Goal: Use online tool/utility: Utilize a website feature to perform a specific function

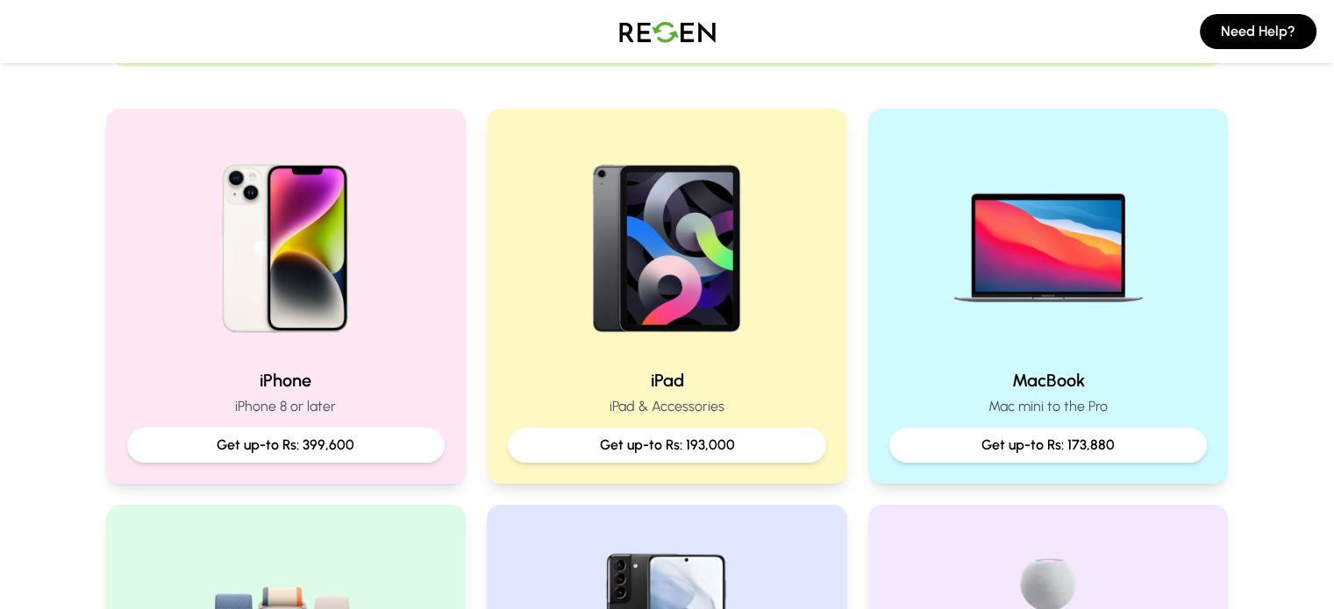
scroll to position [326, 0]
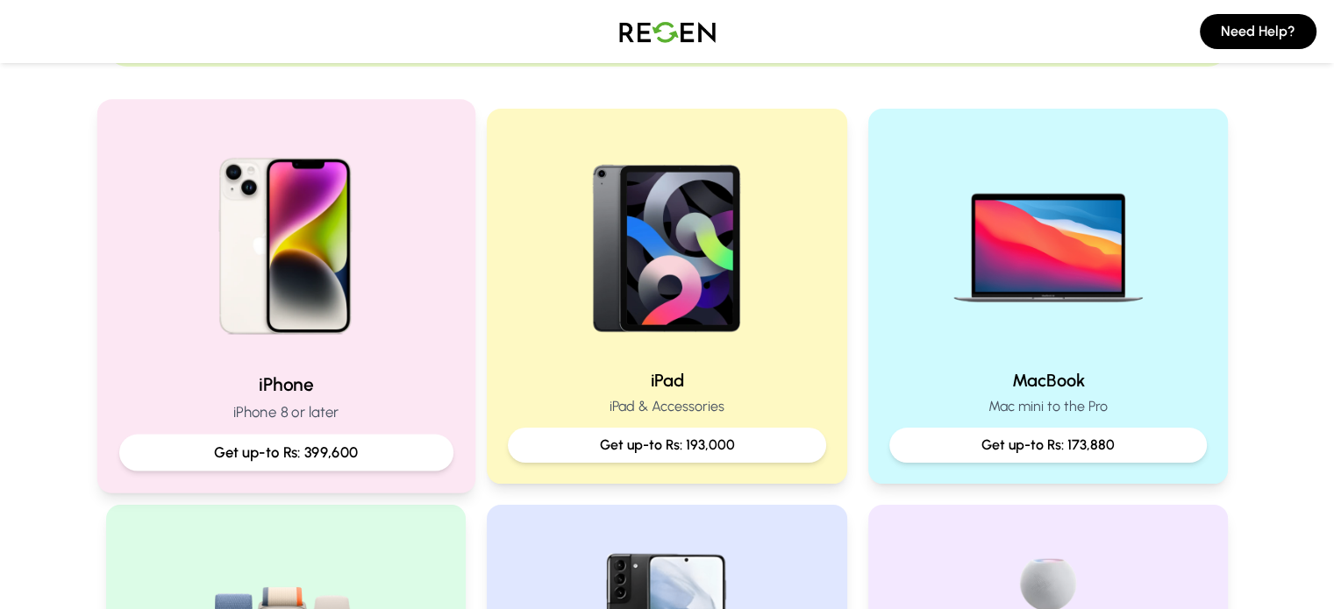
click at [316, 457] on p "Get up-to Rs: 399,600" at bounding box center [285, 453] width 304 height 22
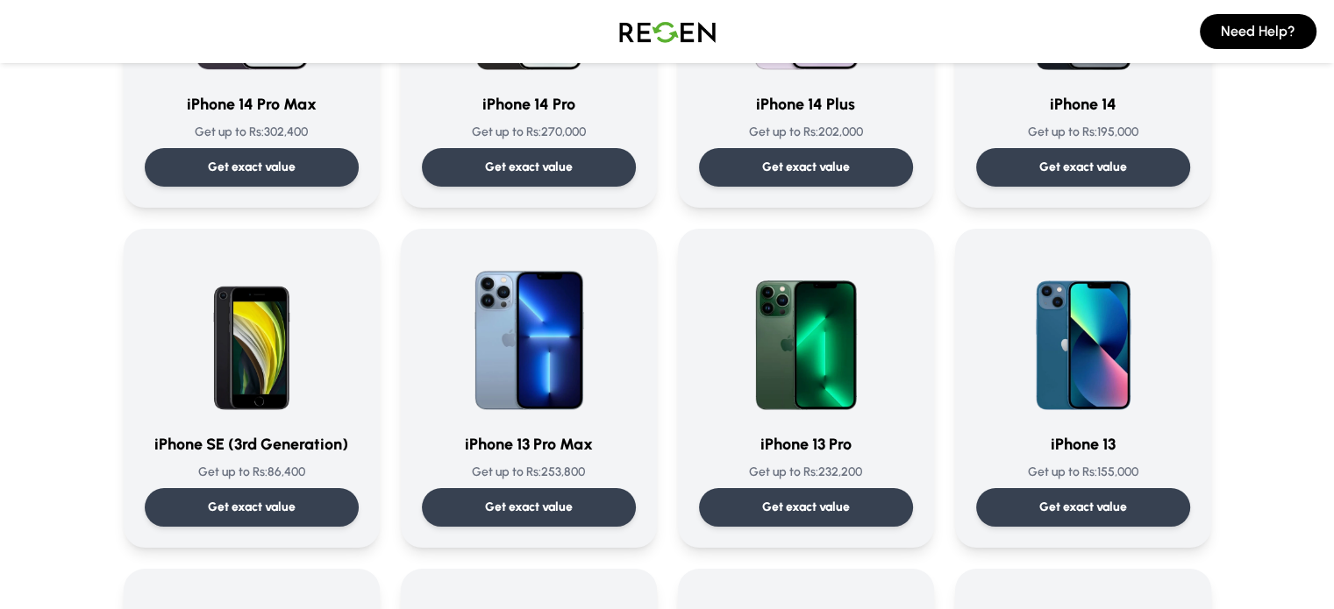
scroll to position [652, 0]
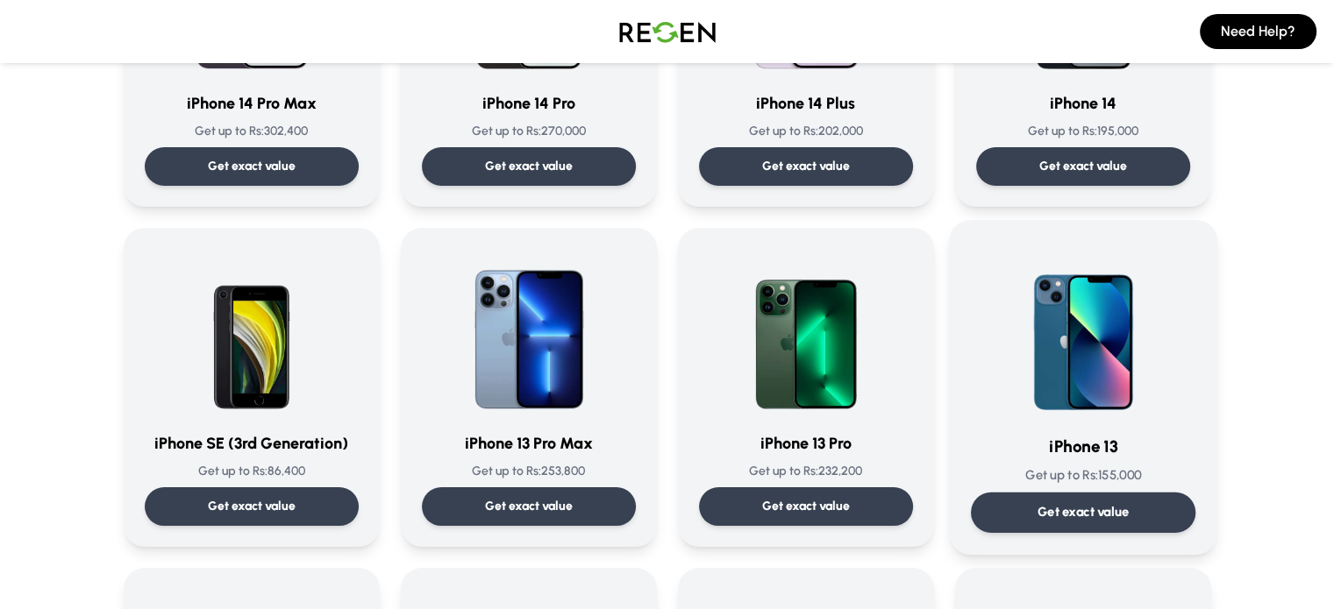
click at [1044, 501] on div "Get exact value" at bounding box center [1082, 513] width 224 height 40
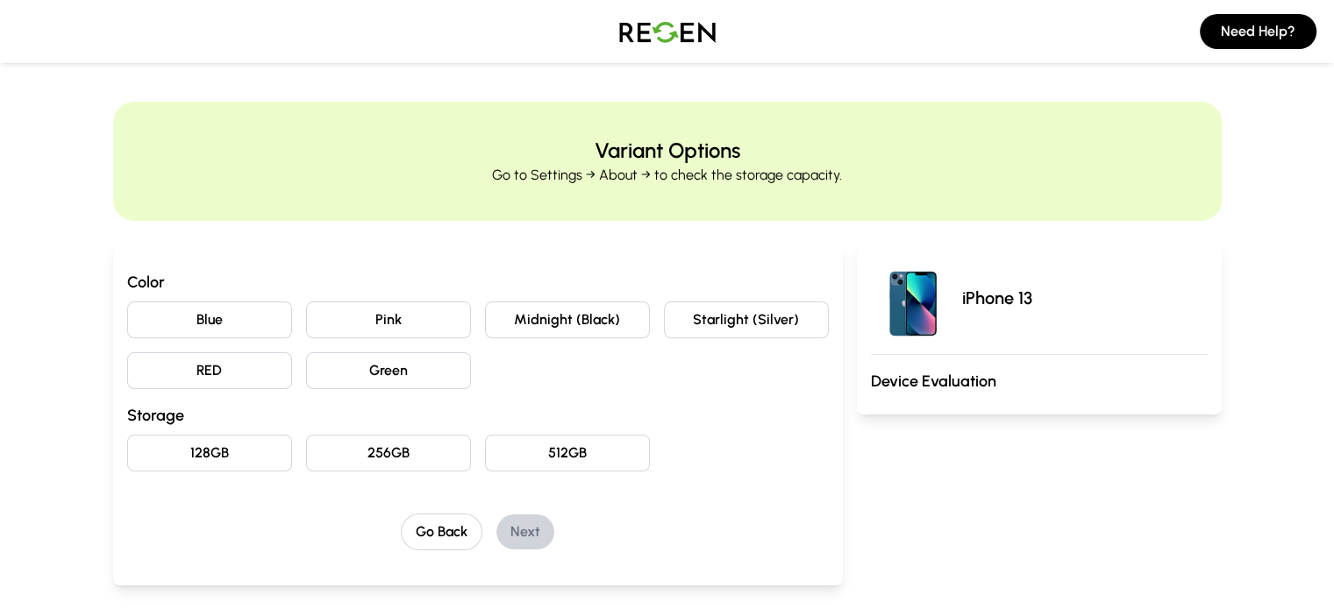
click at [127, 380] on button "RED" at bounding box center [209, 371] width 165 height 37
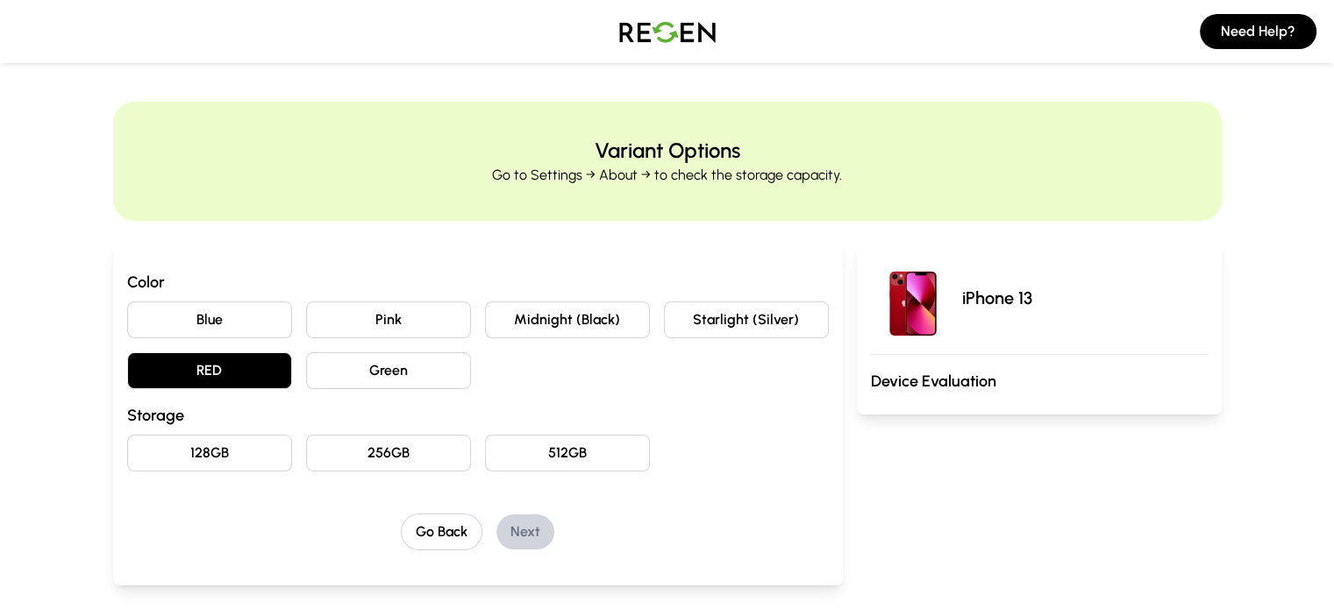
click at [368, 459] on button "256GB" at bounding box center [388, 453] width 165 height 37
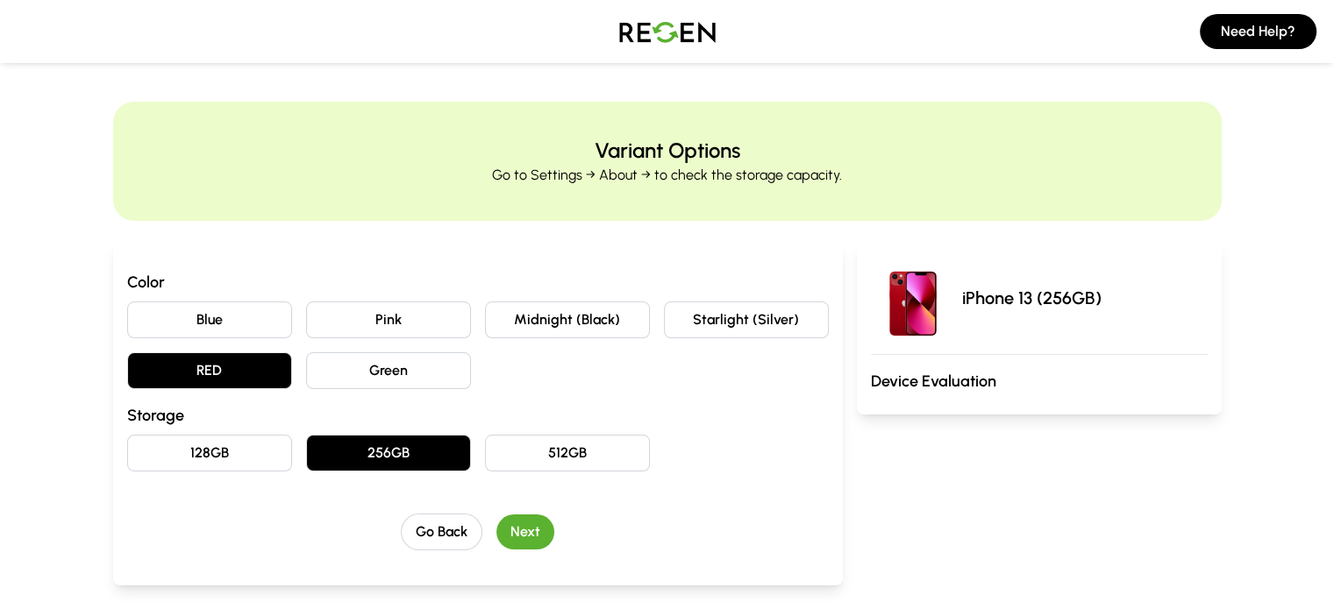
click at [496, 528] on button "Next" at bounding box center [525, 532] width 58 height 35
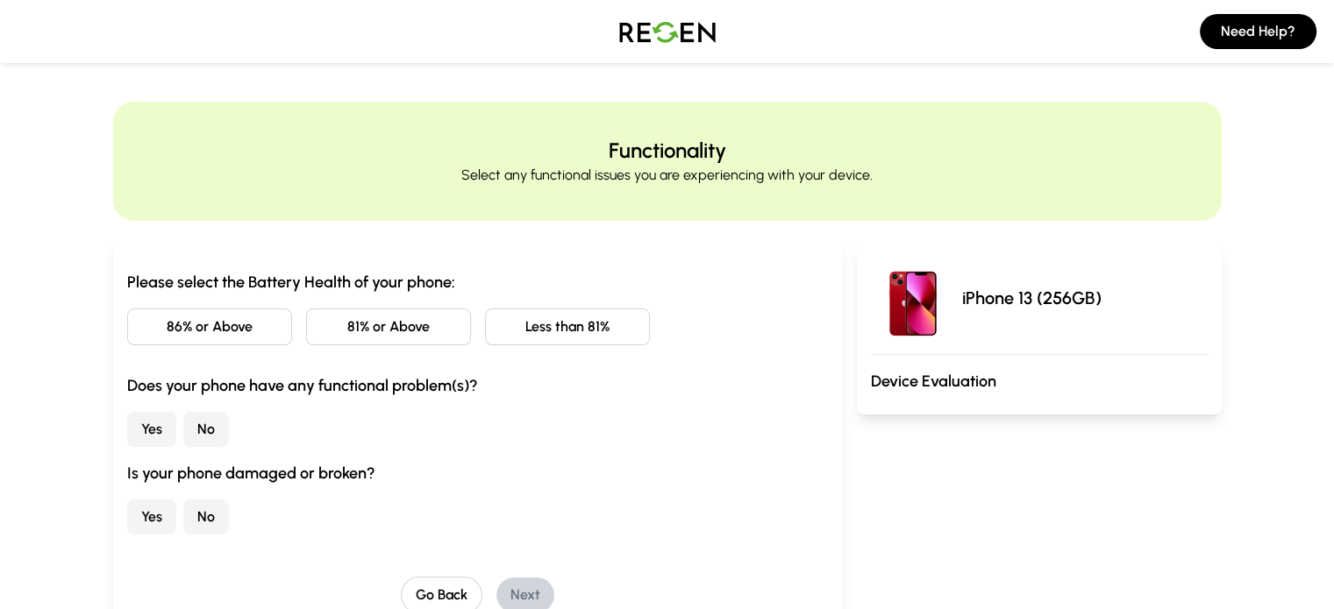
click at [127, 325] on button "86% or Above" at bounding box center [209, 327] width 165 height 37
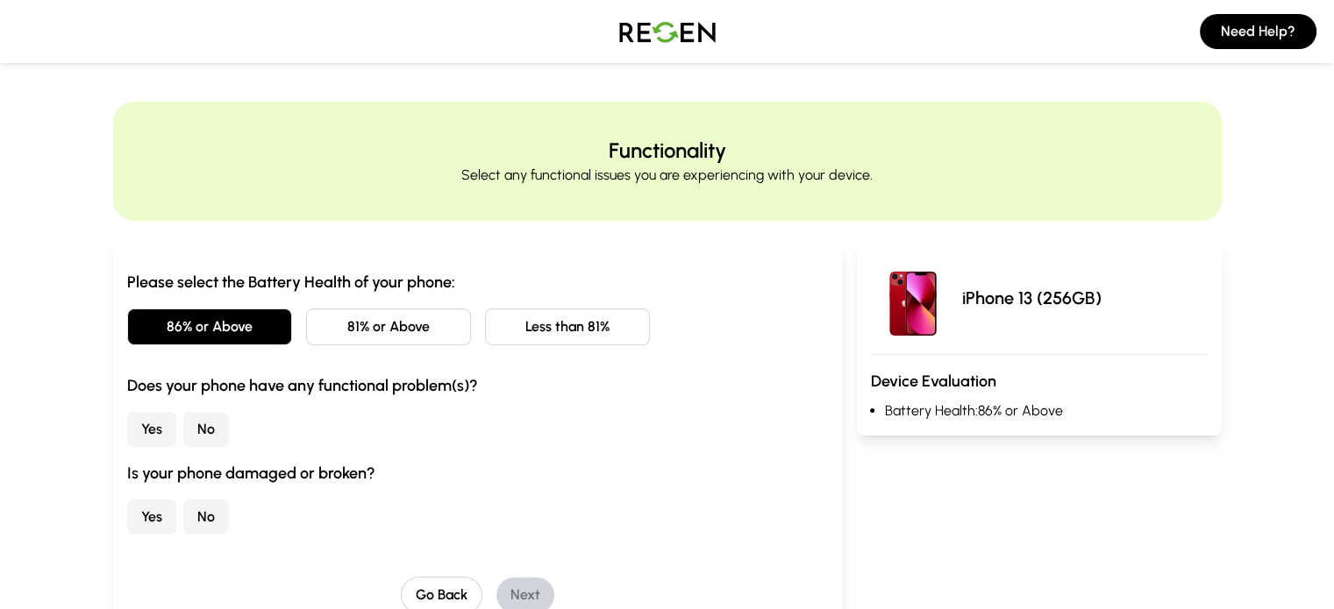
click at [183, 426] on button "No" at bounding box center [206, 429] width 46 height 35
click at [183, 508] on button "No" at bounding box center [206, 517] width 46 height 35
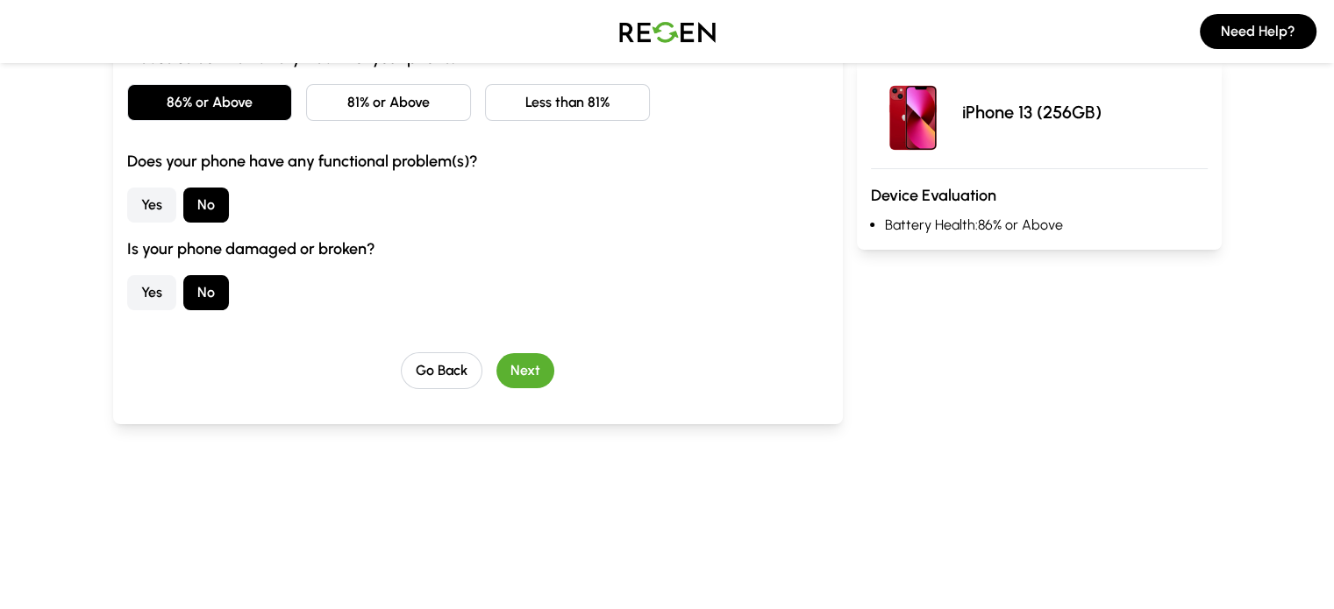
scroll to position [224, 0]
click at [512, 371] on button "Next" at bounding box center [525, 370] width 58 height 35
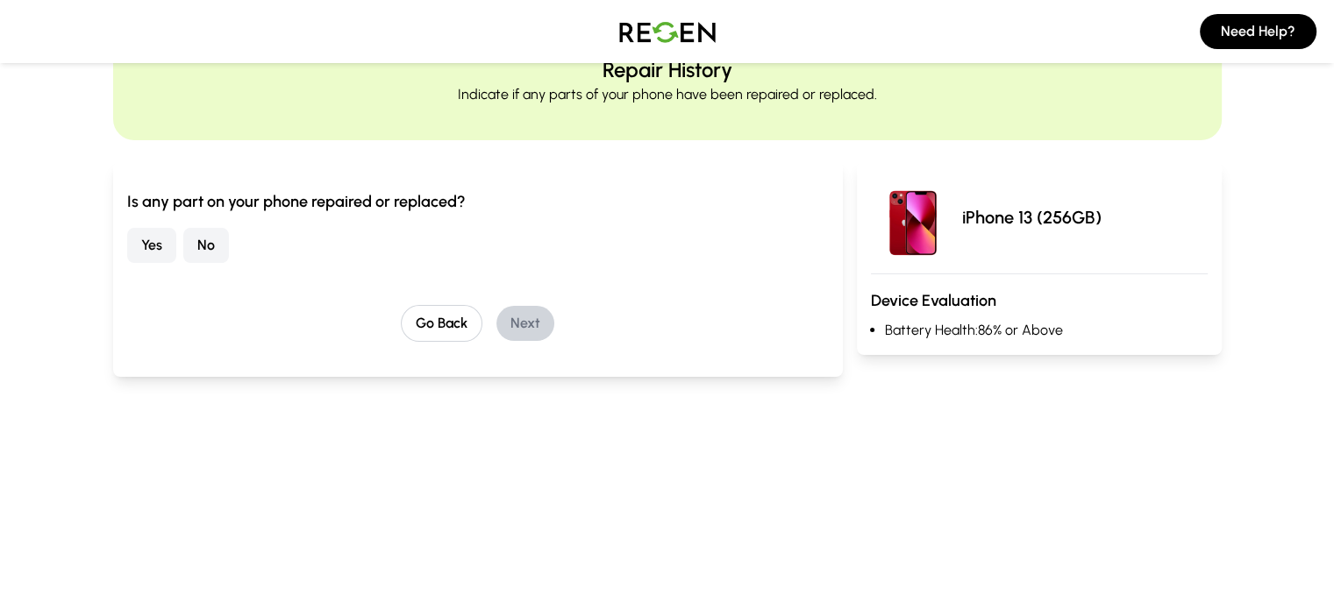
scroll to position [0, 0]
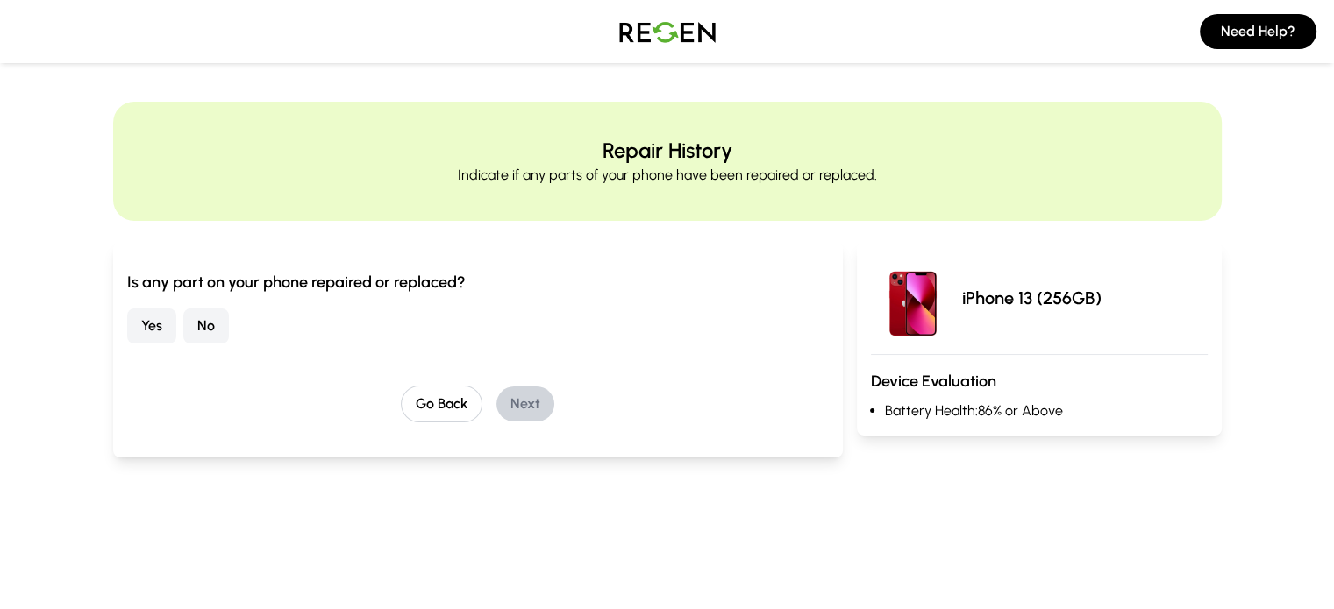
click at [183, 322] on button "No" at bounding box center [206, 326] width 46 height 35
click at [505, 407] on button "Next" at bounding box center [525, 404] width 58 height 35
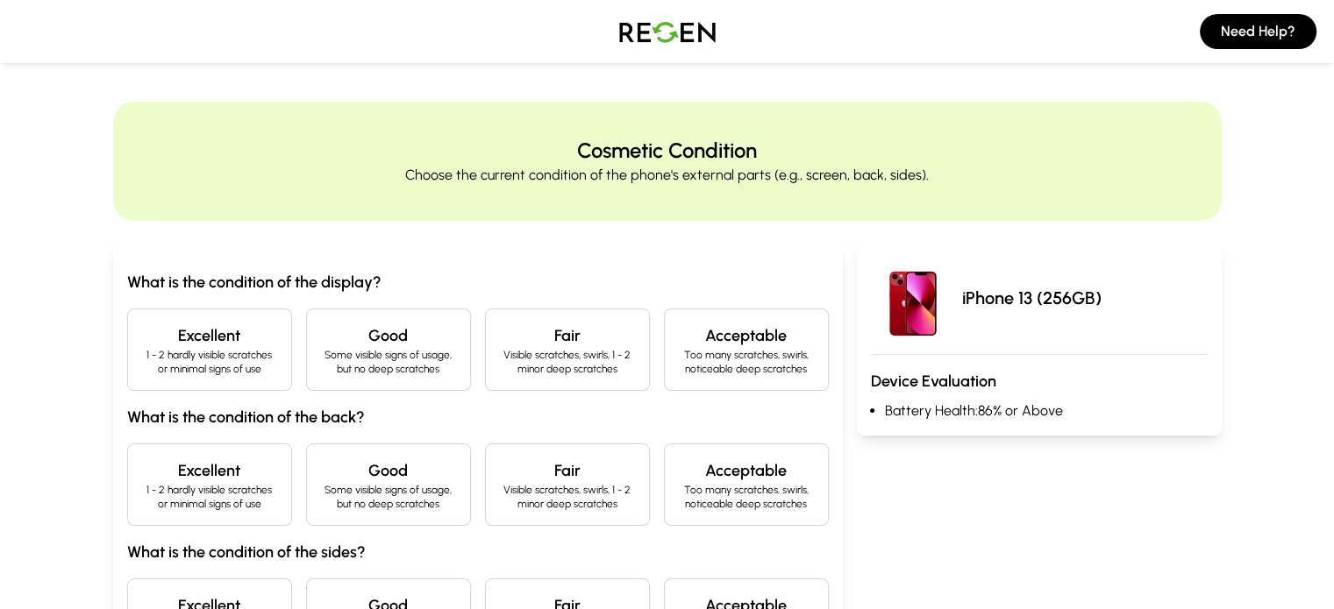
click at [139, 377] on div "Excellent 1 - 2 hardly visible scratches or minimal signs of use" at bounding box center [209, 350] width 165 height 82
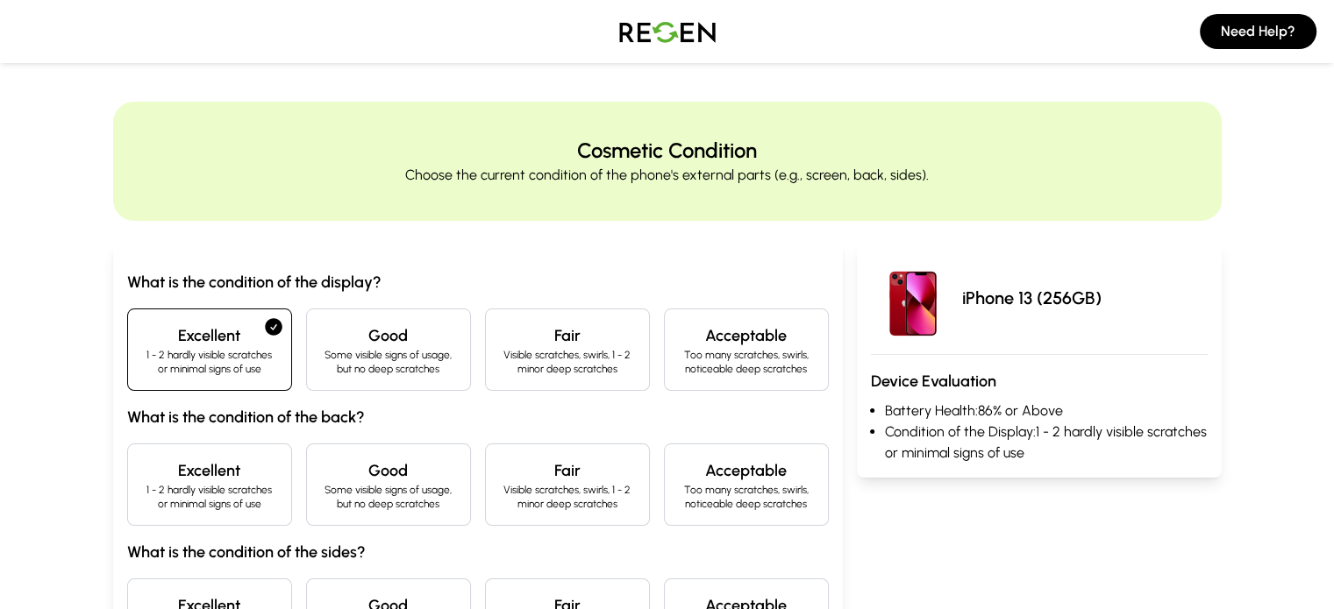
click at [142, 502] on p "1 - 2 hardly visible scratches or minimal signs of use" at bounding box center [209, 497] width 135 height 28
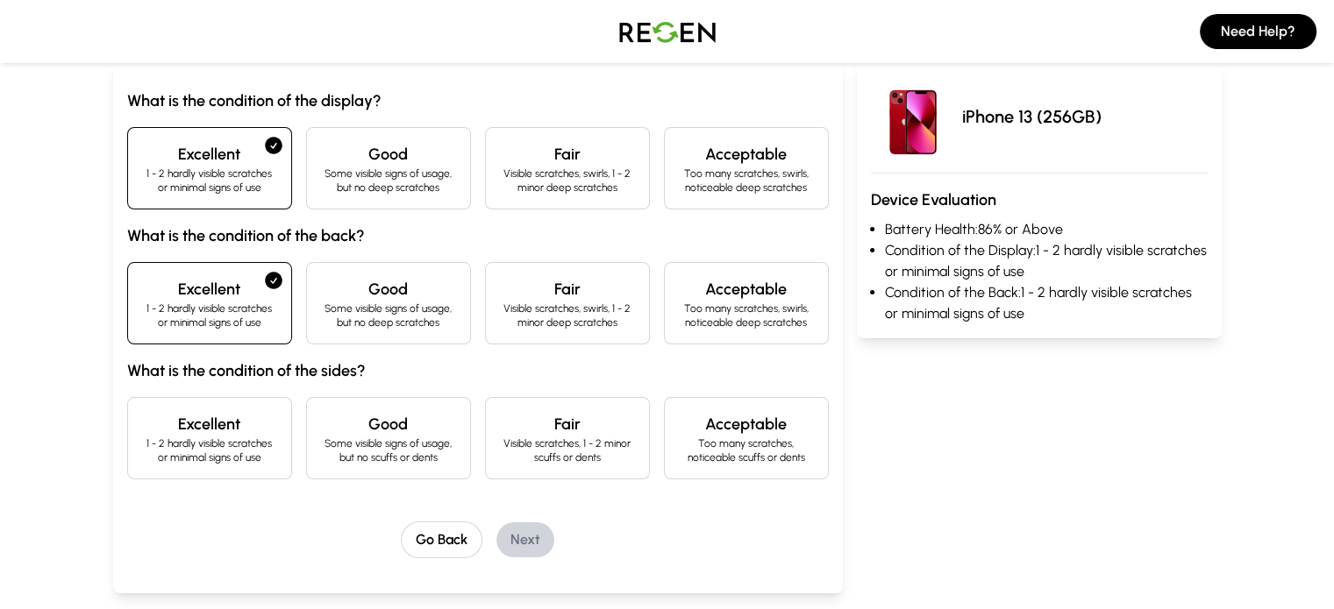
scroll to position [189, 0]
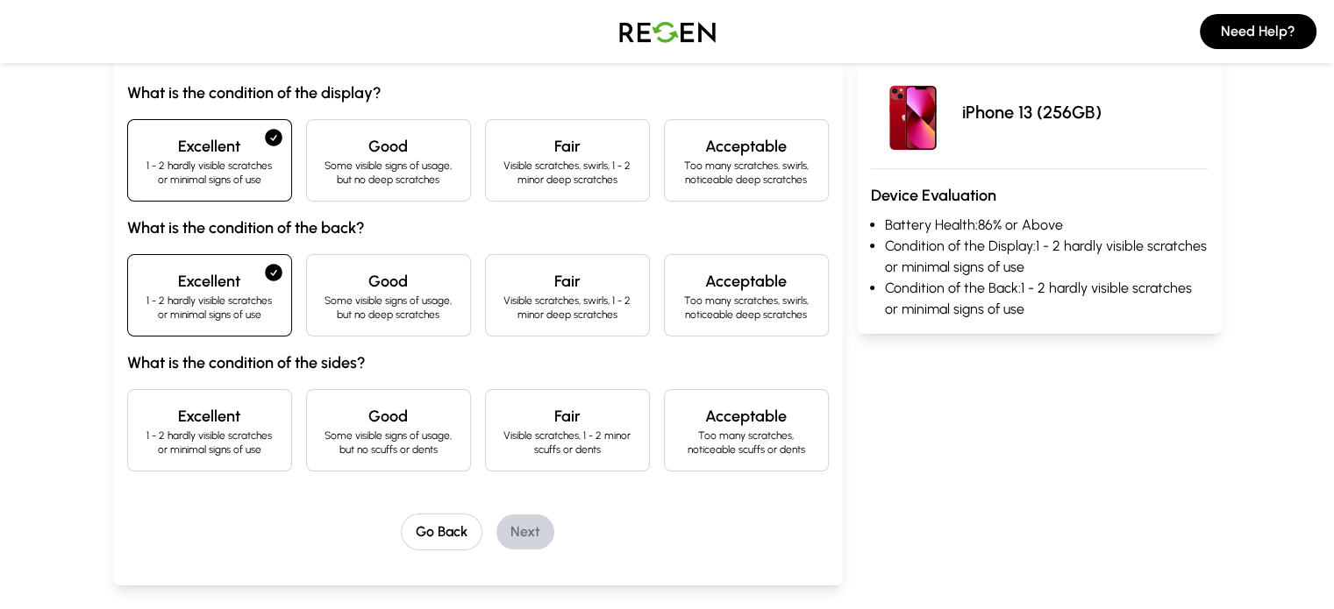
click at [146, 422] on h4 "Excellent" at bounding box center [209, 416] width 135 height 25
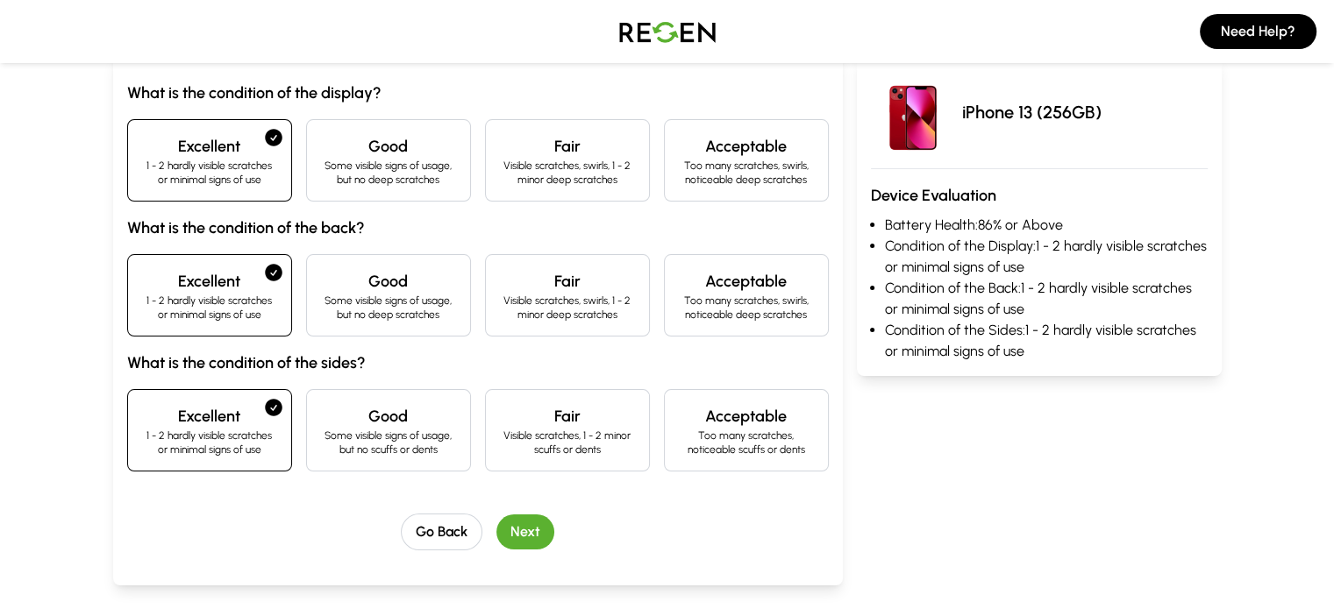
click at [496, 531] on button "Next" at bounding box center [525, 532] width 58 height 35
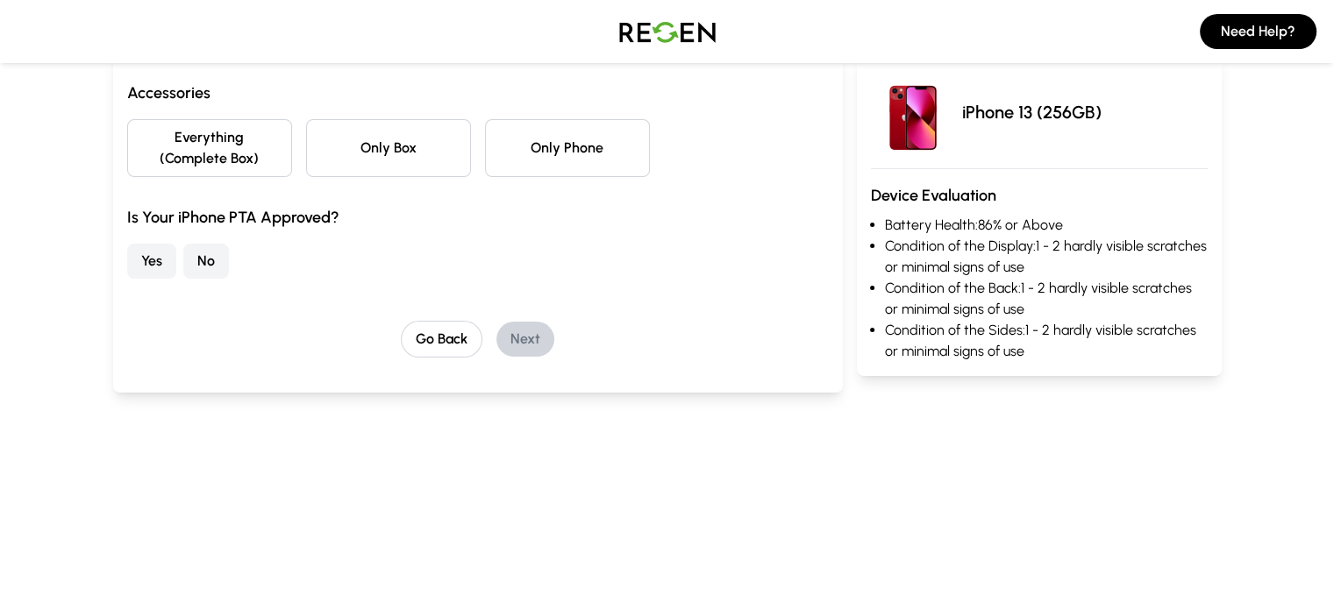
click at [516, 134] on button "Only Phone" at bounding box center [567, 148] width 165 height 58
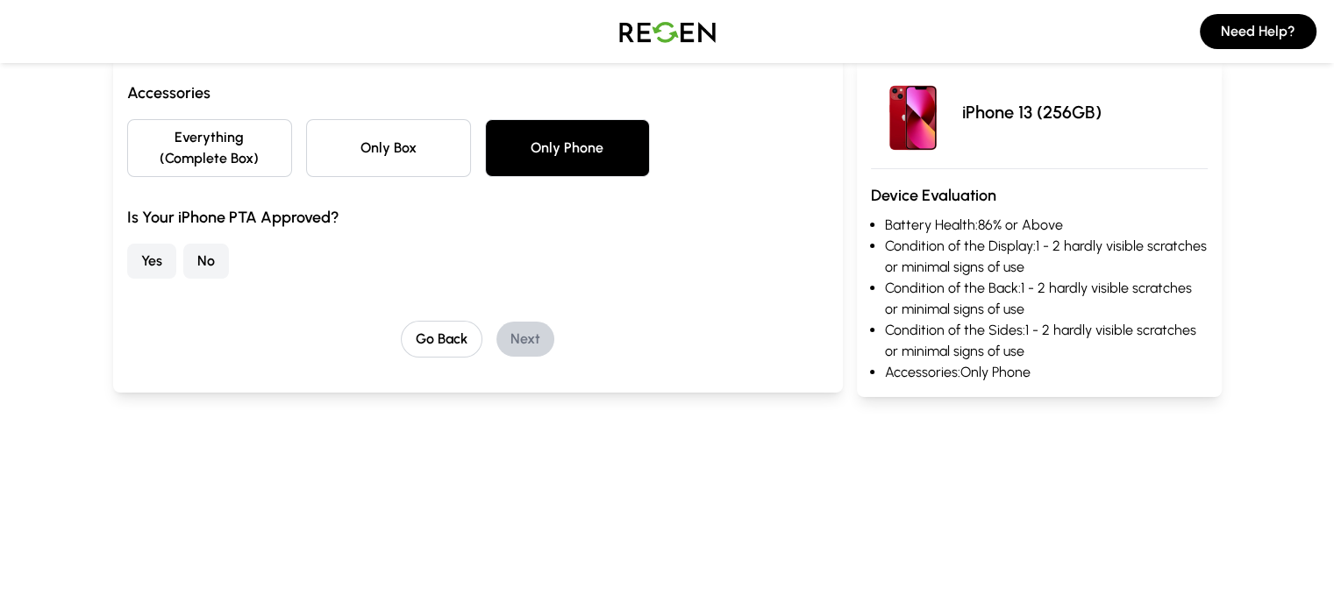
click at [127, 246] on button "Yes" at bounding box center [151, 261] width 49 height 35
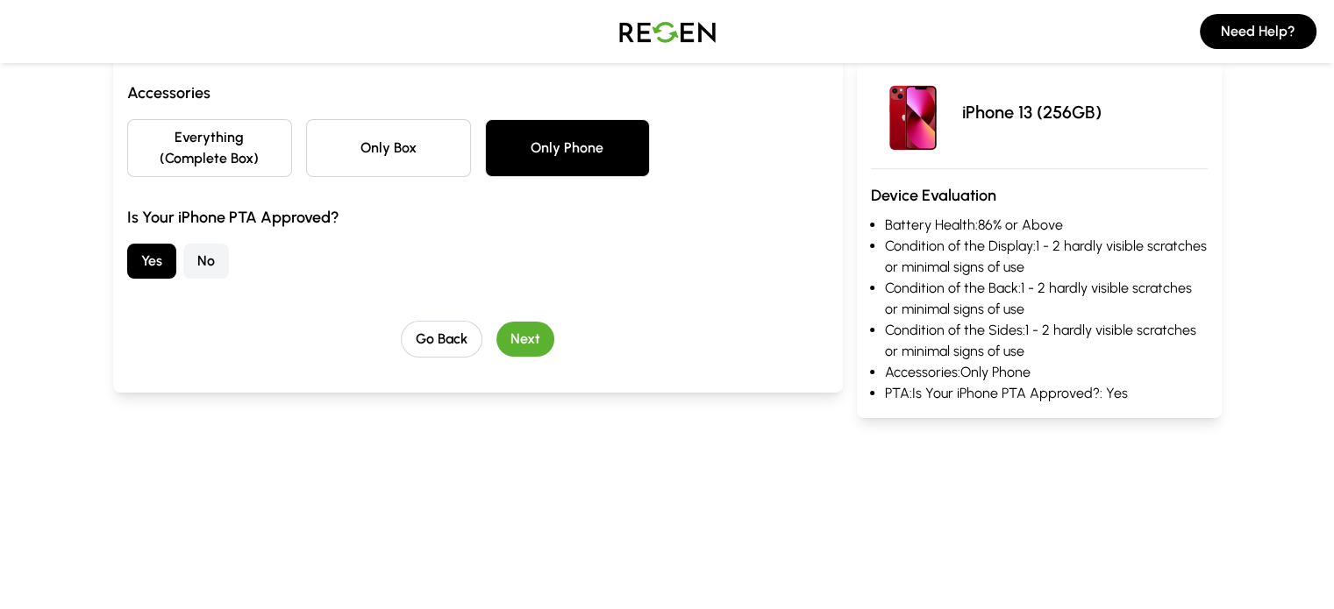
click at [496, 322] on button "Next" at bounding box center [525, 339] width 58 height 35
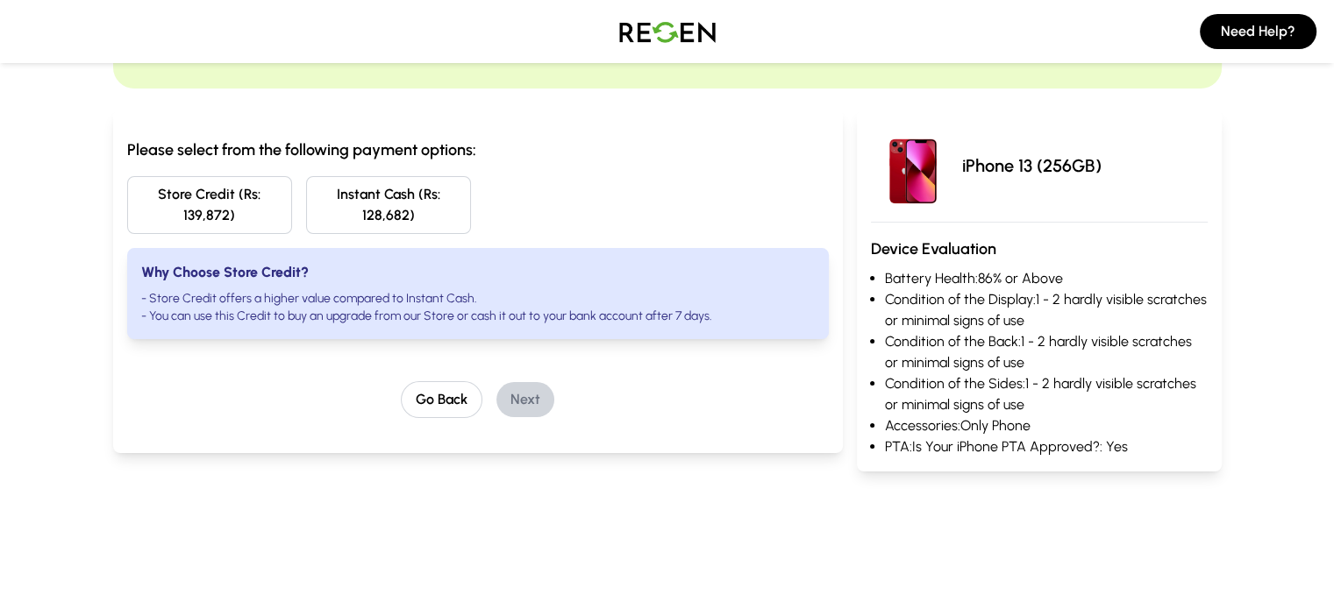
scroll to position [132, 0]
click at [175, 182] on button "Store Credit (Rs: 139,872)" at bounding box center [209, 206] width 165 height 58
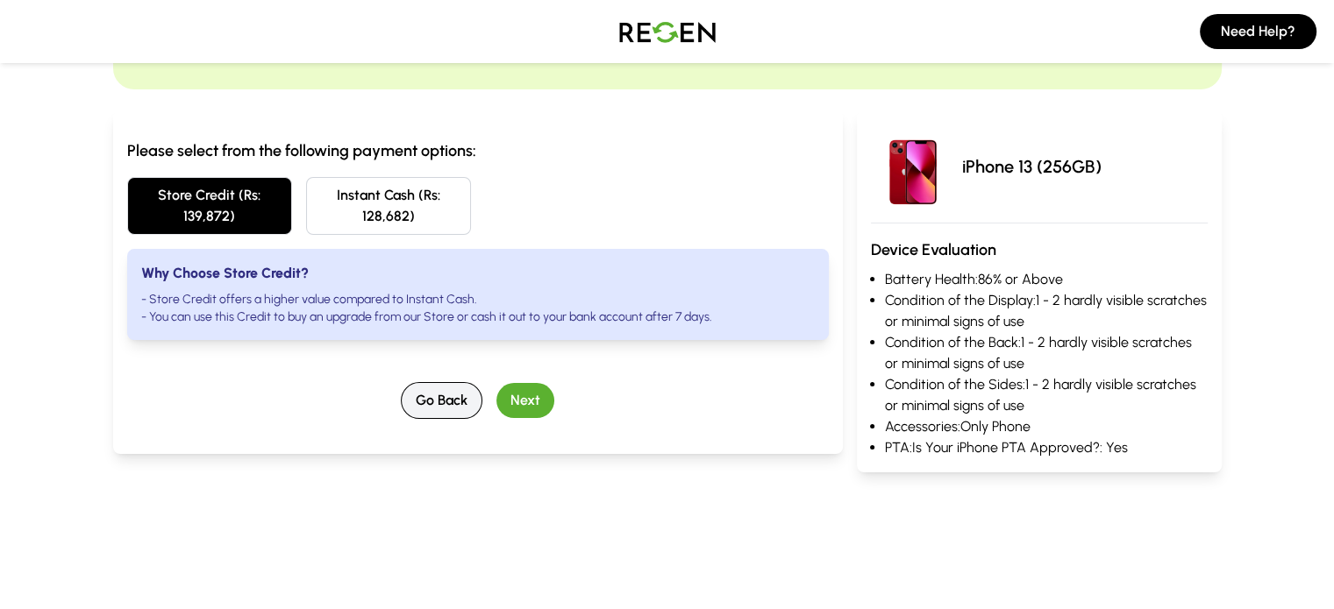
scroll to position [0, 0]
